Goal: Information Seeking & Learning: Understand process/instructions

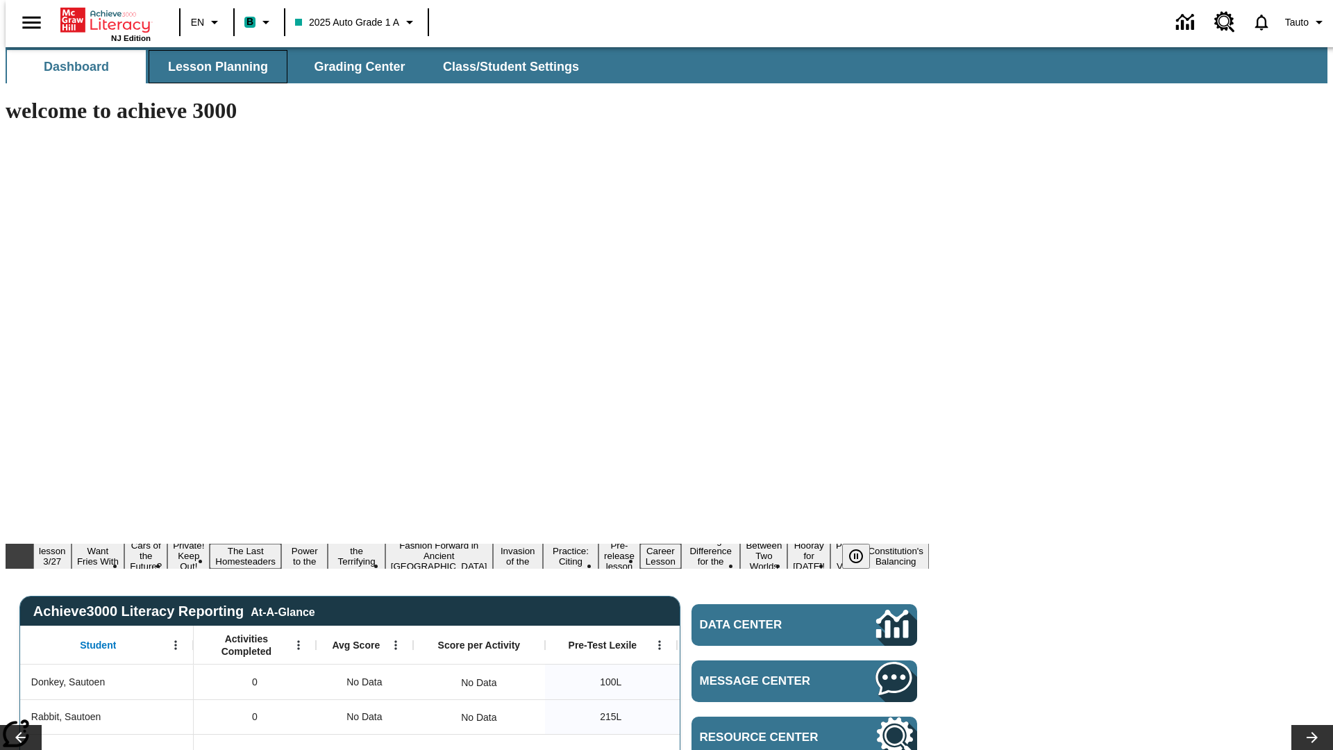
click at [212, 67] on span "Lesson Planning" at bounding box center [218, 67] width 100 height 16
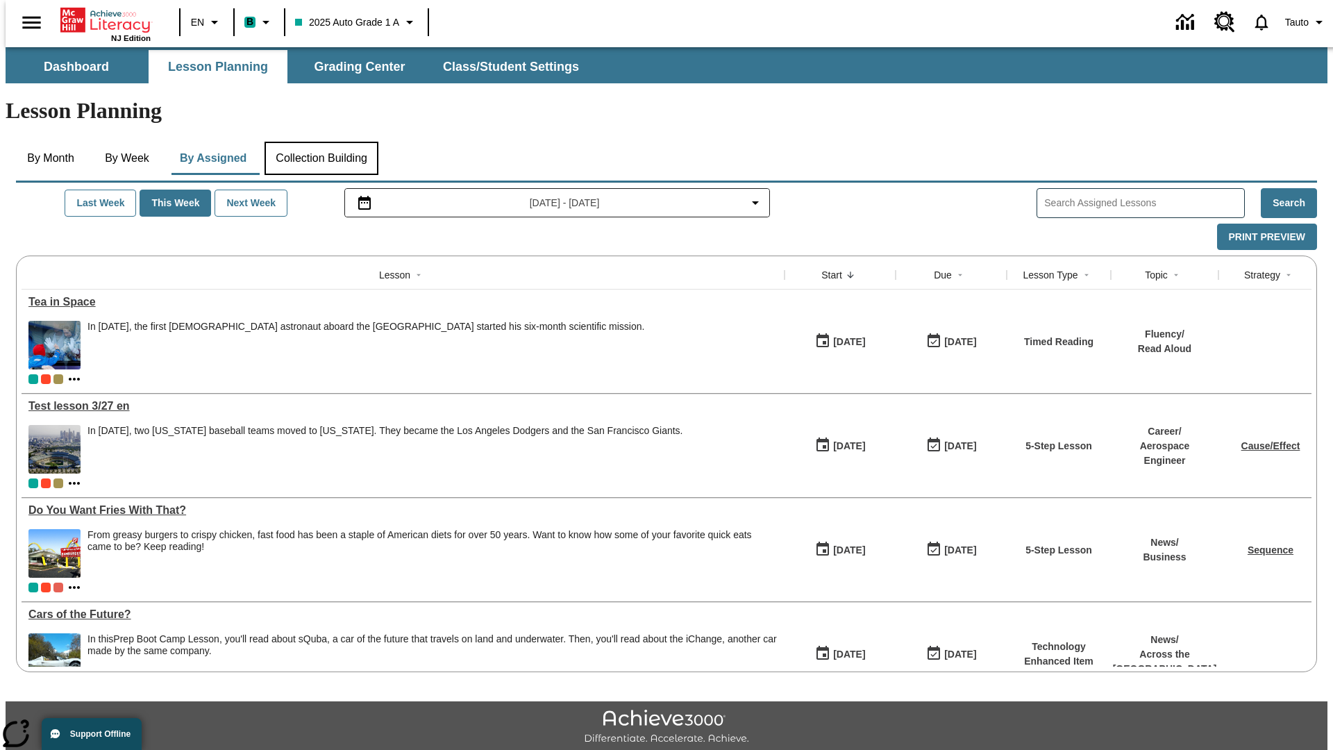
click at [321, 142] on button "Collection Building" at bounding box center [322, 158] width 114 height 33
